Goal: Transaction & Acquisition: Book appointment/travel/reservation

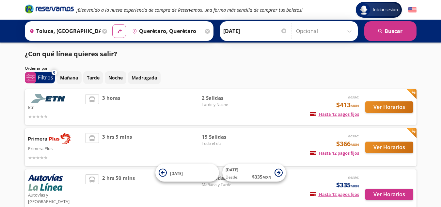
click at [212, 137] on span "15 Salidas" at bounding box center [225, 137] width 46 height 8
click at [379, 148] on button "Ver Horarios" at bounding box center [389, 146] width 48 height 11
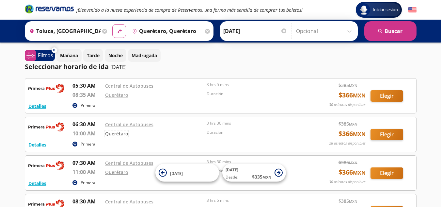
click at [122, 134] on link "Querétaro" at bounding box center [116, 133] width 23 height 6
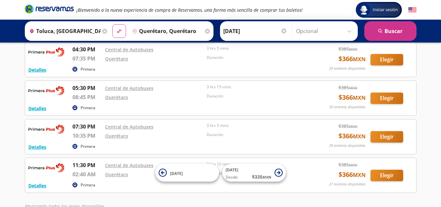
scroll to position [507, 0]
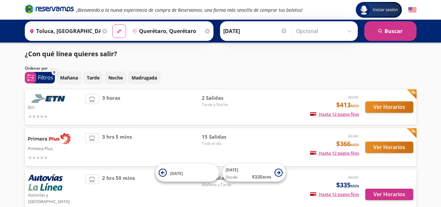
click at [102, 32] on icon at bounding box center [104, 31] width 5 height 5
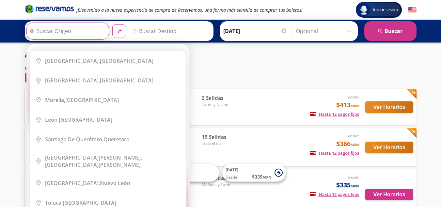
click at [93, 28] on input "Origen" at bounding box center [67, 31] width 80 height 16
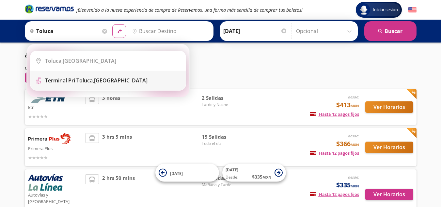
click at [90, 83] on b "Terminal Pri Toluca," at bounding box center [69, 80] width 49 height 7
type input "Terminal Pri Toluca, [GEOGRAPHIC_DATA]"
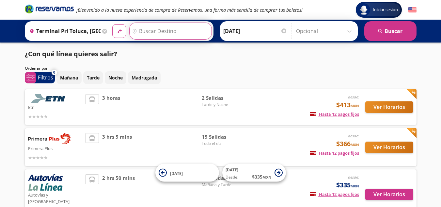
click at [178, 25] on input "Destino" at bounding box center [170, 31] width 80 height 16
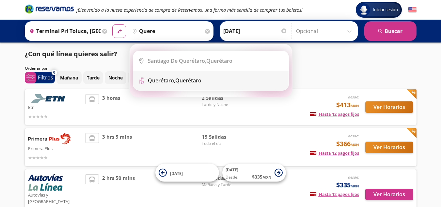
click at [197, 83] on div "Querétaro, Querétaro" at bounding box center [175, 80] width 54 height 7
type input "Querétaro, Querétaro"
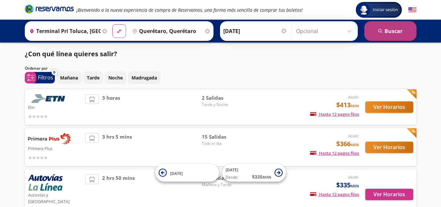
click at [380, 28] on button "search [GEOGRAPHIC_DATA]" at bounding box center [390, 31] width 52 height 20
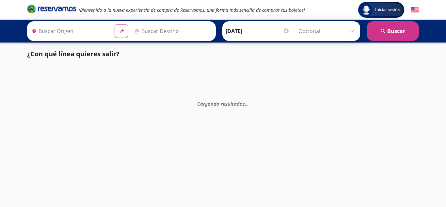
type input "Querétaro, Querétaro"
type input "Terminal Pri Toluca, [GEOGRAPHIC_DATA]"
